Goal: Check status: Check status

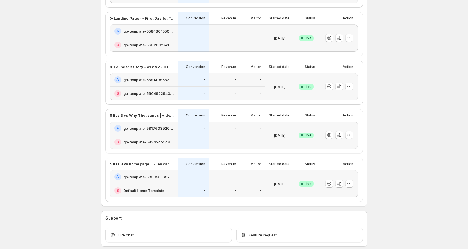
scroll to position [204, 0]
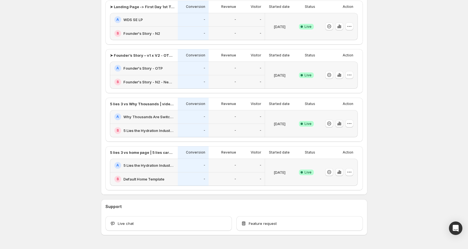
click at [342, 124] on icon "button" at bounding box center [339, 123] width 6 height 6
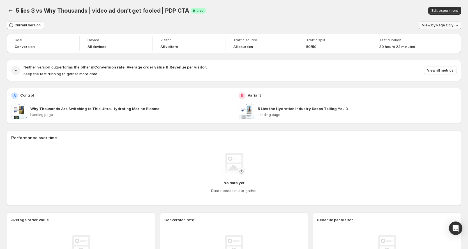
click at [435, 27] on span "View by: Page Only" at bounding box center [437, 25] width 31 height 4
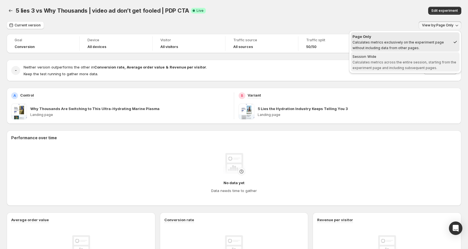
click at [397, 66] on span "Calculates metrics across the entire session, starting from the experiment page…" at bounding box center [404, 65] width 104 height 10
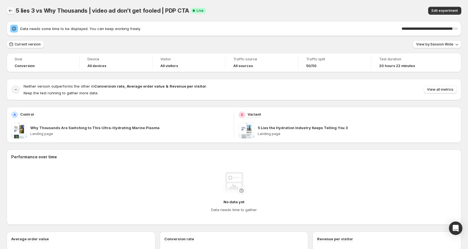
click at [13, 11] on icon "Back" at bounding box center [11, 11] width 6 height 6
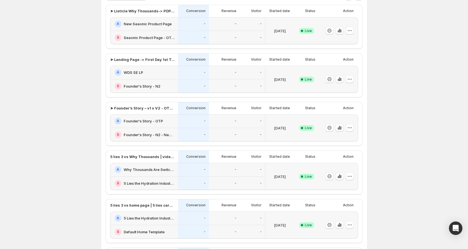
scroll to position [56, 0]
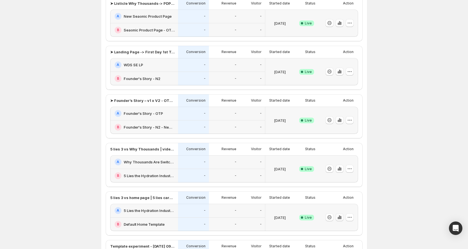
click at [342, 216] on icon "button" at bounding box center [340, 217] width 6 height 6
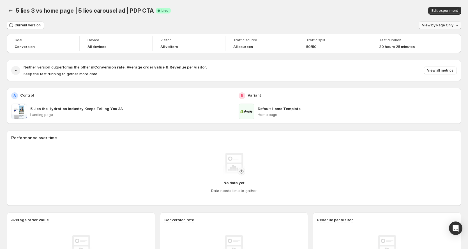
click at [440, 24] on span "View by: Page Only" at bounding box center [437, 25] width 31 height 4
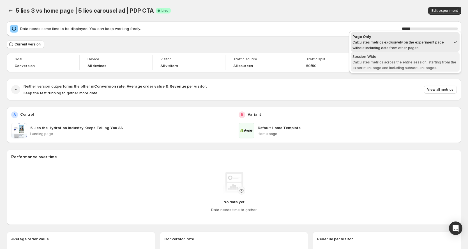
click at [409, 60] on span "Calculates metrics across the entire session, starting from the experiment page…" at bounding box center [404, 65] width 104 height 10
